Goal: Transaction & Acquisition: Obtain resource

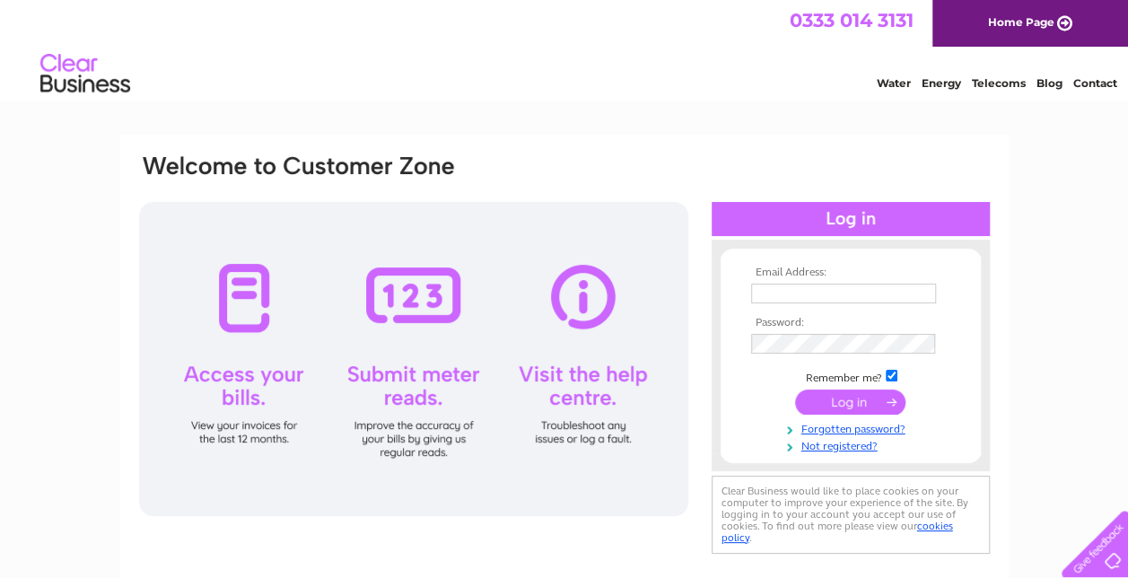
type input "sanjiv_herbies@yahoo.co.uk"
click at [859, 397] on input "submit" at bounding box center [850, 401] width 110 height 25
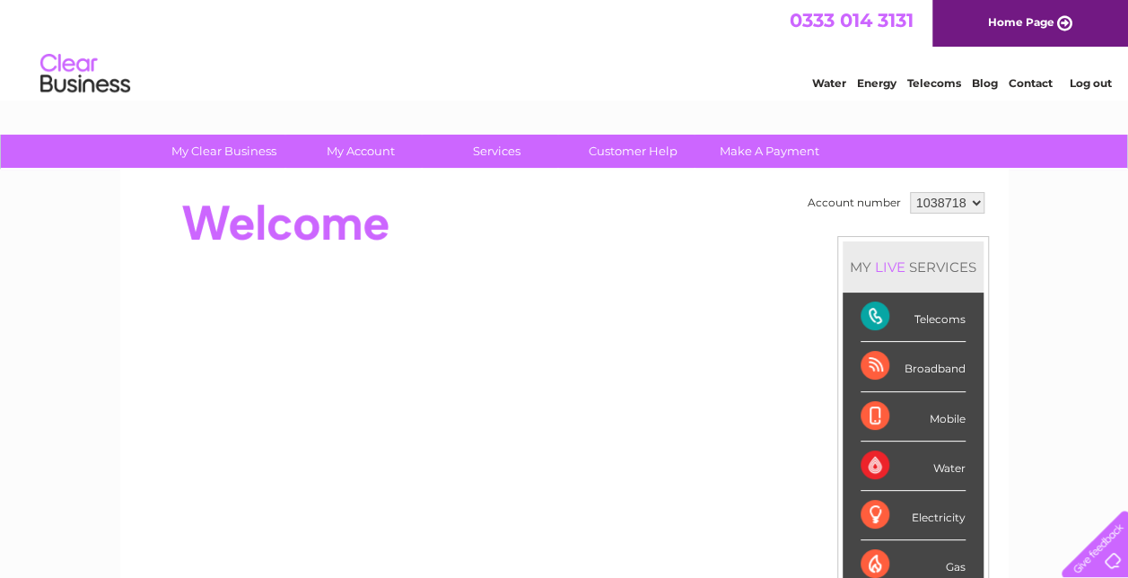
click at [873, 312] on div "Telecoms" at bounding box center [912, 316] width 105 height 49
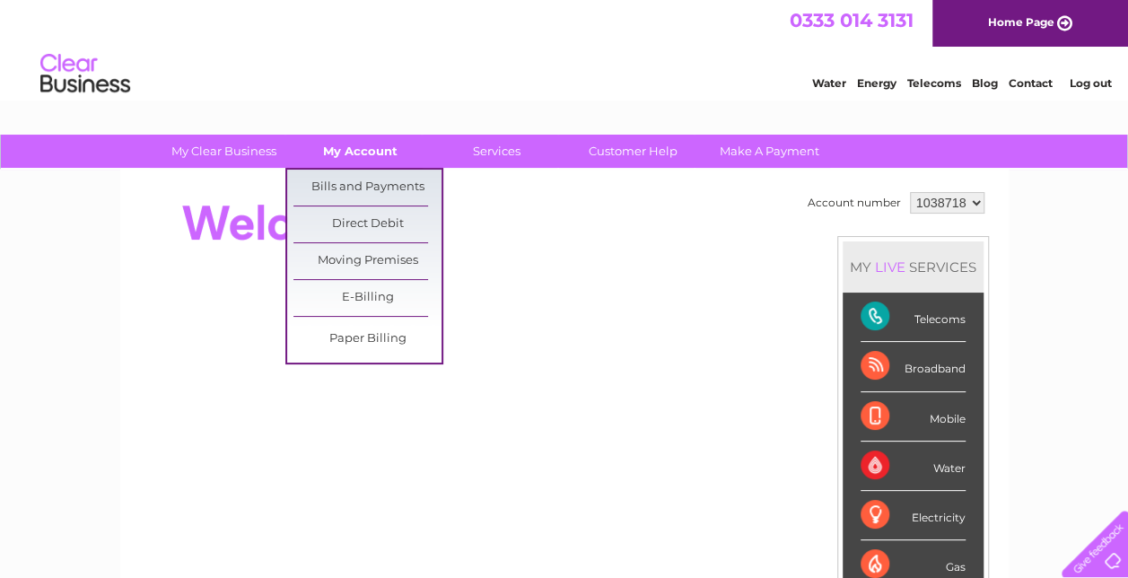
click at [342, 149] on link "My Account" at bounding box center [360, 151] width 148 height 33
click at [345, 182] on link "Bills and Payments" at bounding box center [367, 188] width 148 height 36
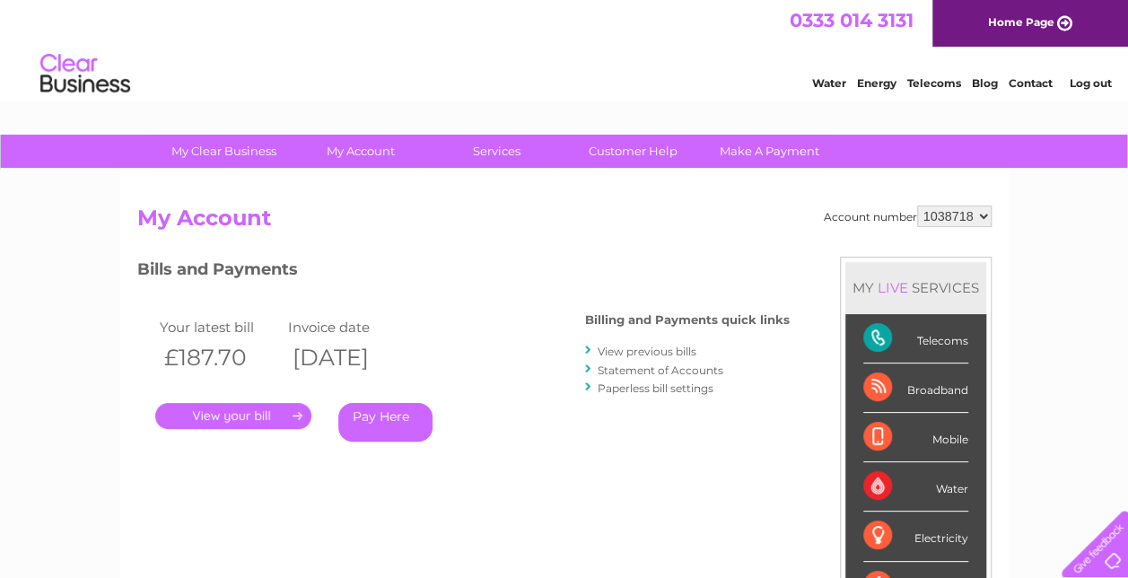
click at [648, 355] on link "View previous bills" at bounding box center [646, 350] width 99 height 13
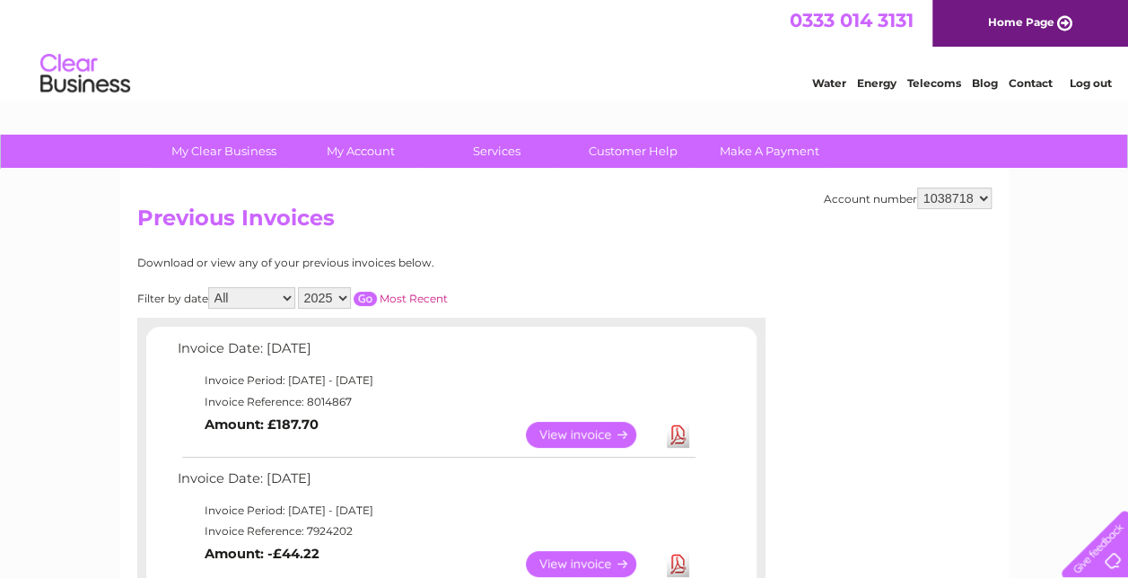
click at [669, 431] on link "Download" at bounding box center [678, 435] width 22 height 26
click at [678, 433] on link "Download" at bounding box center [678, 435] width 22 height 26
click at [673, 427] on link "Download" at bounding box center [678, 435] width 22 height 26
click at [580, 427] on link "View" at bounding box center [592, 435] width 132 height 26
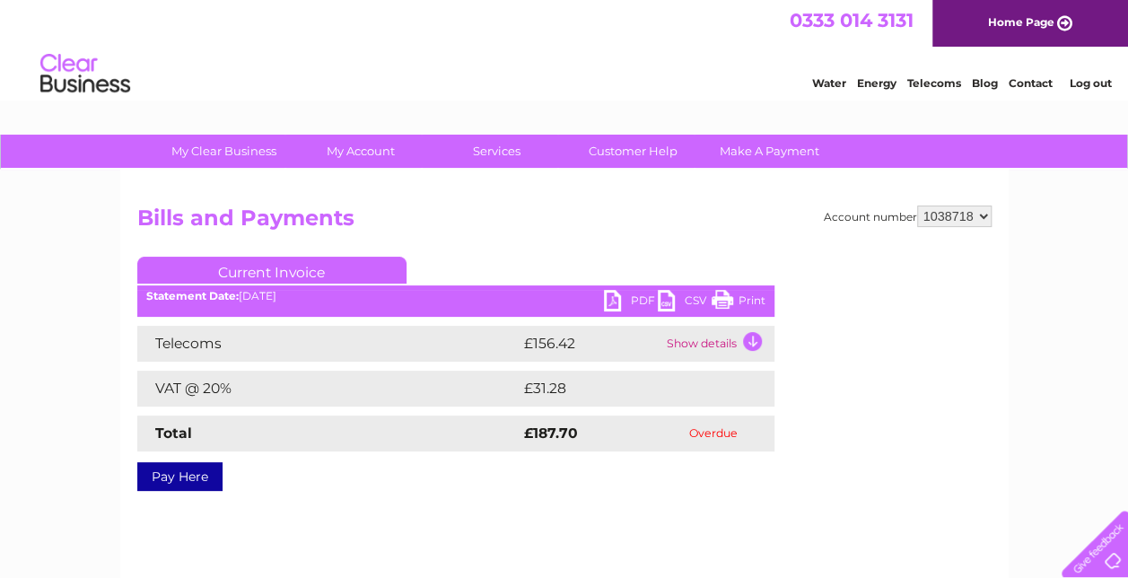
drag, startPoint x: 316, startPoint y: 285, endPoint x: 358, endPoint y: 234, distance: 66.3
click at [358, 234] on div "Account number 1038718 Bills and Payments Current Invoice PDF CSV Print" at bounding box center [564, 344] width 854 height 279
click at [770, 147] on link "Make A Payment" at bounding box center [769, 151] width 148 height 33
click at [647, 55] on div "Water Energy Telecoms Blog Contact Log out" at bounding box center [564, 76] width 1128 height 58
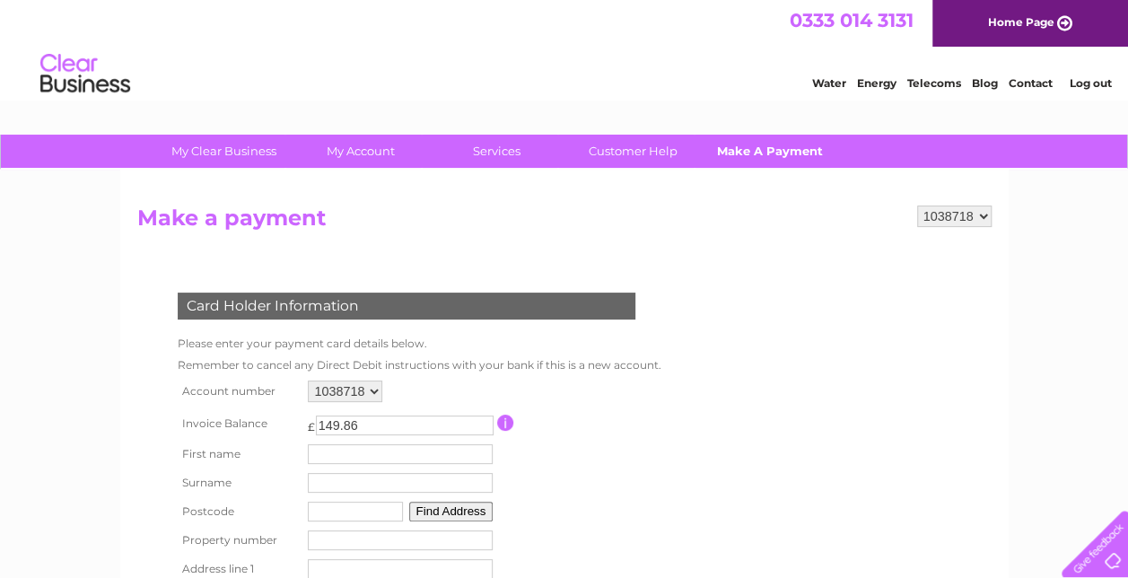
click at [795, 152] on link "Make A Payment" at bounding box center [769, 151] width 148 height 33
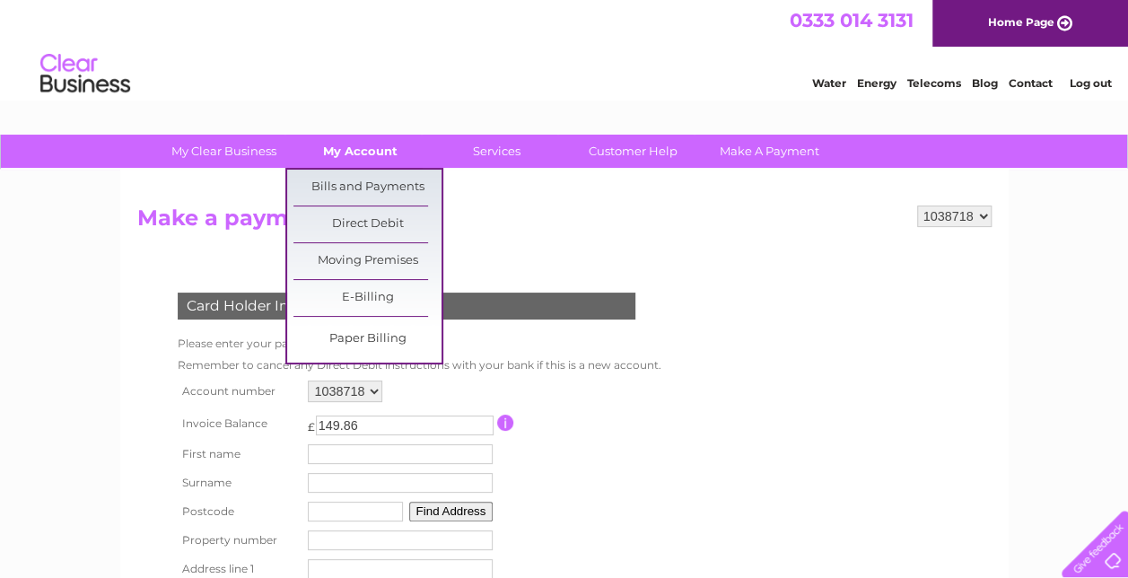
click at [378, 147] on link "My Account" at bounding box center [360, 151] width 148 height 33
click at [380, 186] on link "Bills and Payments" at bounding box center [367, 188] width 148 height 36
click at [351, 181] on link "Bills and Payments" at bounding box center [367, 188] width 148 height 36
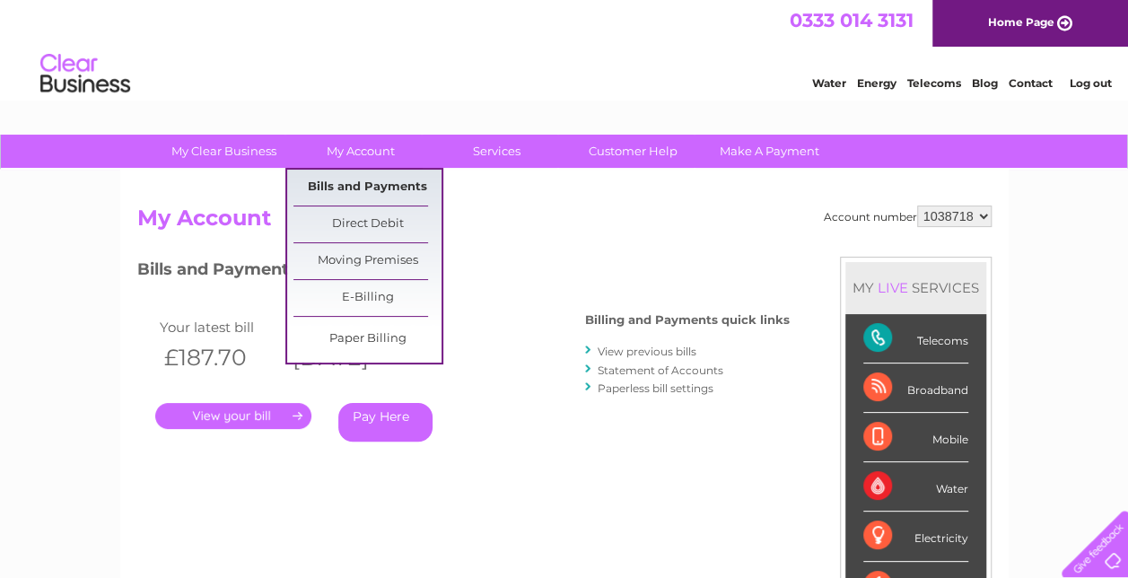
click at [366, 179] on link "Bills and Payments" at bounding box center [367, 188] width 148 height 36
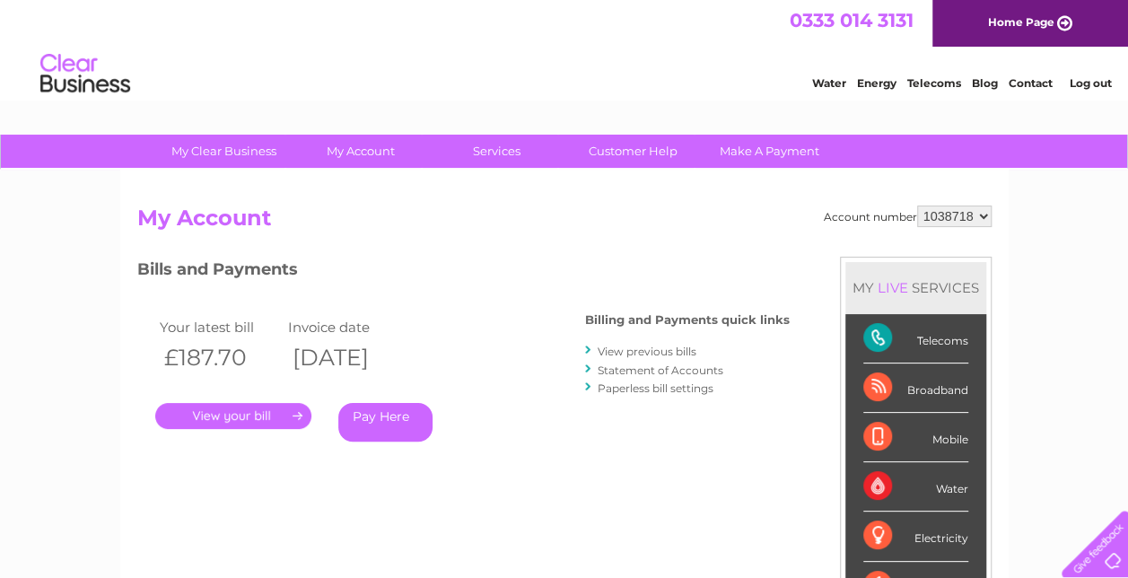
click at [244, 423] on link "." at bounding box center [233, 416] width 156 height 26
click at [243, 414] on link "." at bounding box center [233, 416] width 156 height 26
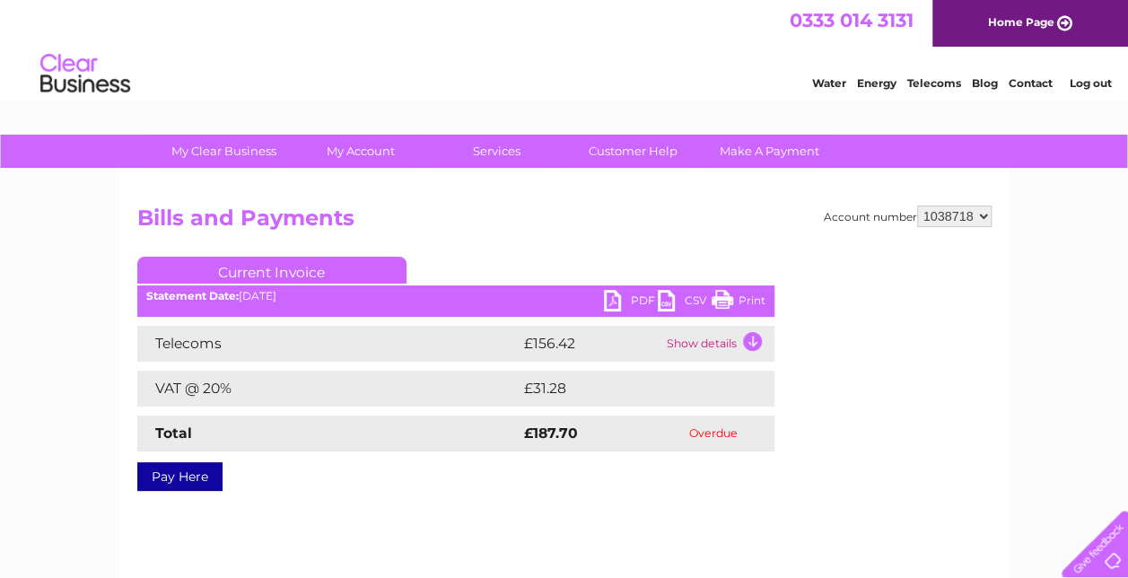
click at [626, 306] on link "PDF" at bounding box center [631, 303] width 54 height 26
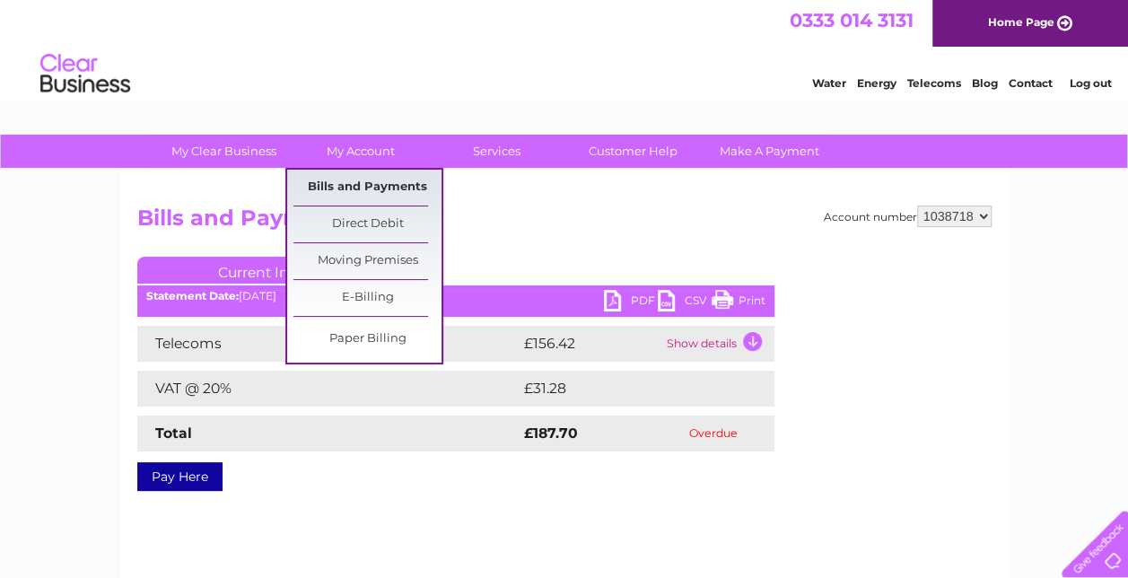
click at [371, 179] on link "Bills and Payments" at bounding box center [367, 188] width 148 height 36
